Goal: Task Accomplishment & Management: Manage account settings

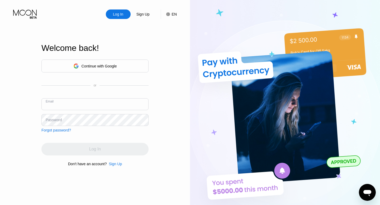
click at [63, 104] on input "text" at bounding box center [94, 104] width 107 height 12
paste input "[EMAIL_ADDRESS][DOMAIN_NAME]"
type input "[EMAIL_ADDRESS][DOMAIN_NAME]"
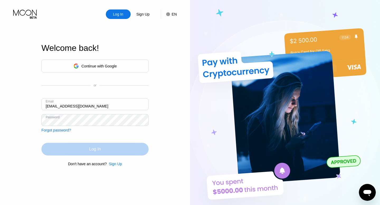
click at [79, 151] on div "Log In" at bounding box center [94, 149] width 107 height 13
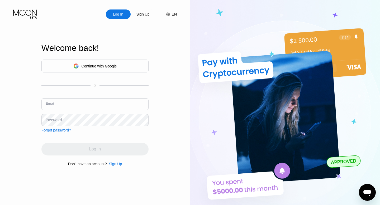
click at [58, 103] on input "text" at bounding box center [94, 104] width 107 height 12
paste input "[EMAIL_ADDRESS][DOMAIN_NAME]"
type input "[EMAIL_ADDRESS][DOMAIN_NAME]"
click at [9, 129] on div "Log In Sign Up EN Language Select an item Save Welcome back! Continue with Goog…" at bounding box center [95, 113] width 190 height 226
click at [115, 15] on div "Log In" at bounding box center [117, 14] width 11 height 5
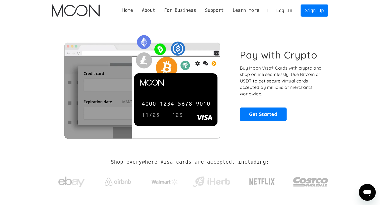
click at [279, 9] on link "Log In" at bounding box center [284, 11] width 25 height 12
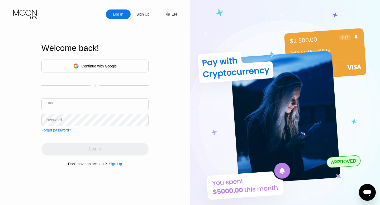
click at [112, 103] on input "text" at bounding box center [94, 104] width 107 height 12
paste input "[EMAIL_ADDRESS][DOMAIN_NAME]"
type input "[EMAIL_ADDRESS][DOMAIN_NAME]"
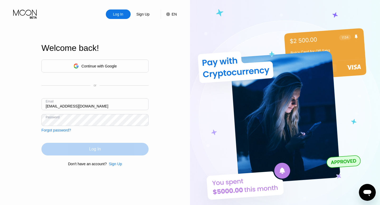
click at [91, 150] on div "Log In" at bounding box center [95, 149] width 12 height 5
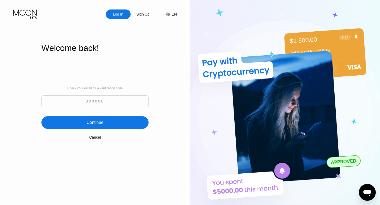
click at [119, 105] on input at bounding box center [94, 102] width 107 height 12
paste input "198620"
type input "198620"
click at [110, 123] on div "Continue" at bounding box center [94, 122] width 107 height 13
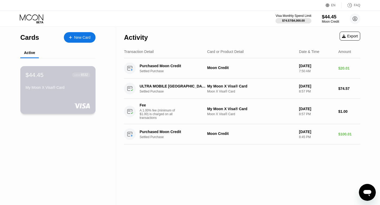
click at [73, 102] on div "$44.45 ● ● ● ● 6532 My Moon X Visa® Card" at bounding box center [57, 90] width 75 height 48
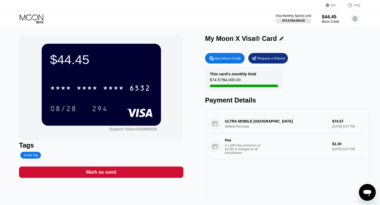
click at [87, 75] on div "$44.45 * * * * * * * * * * * * 6532 08/28 294" at bounding box center [101, 85] width 119 height 82
click at [120, 91] on div "* * * *" at bounding box center [113, 89] width 21 height 8
